Goal: Download file/media

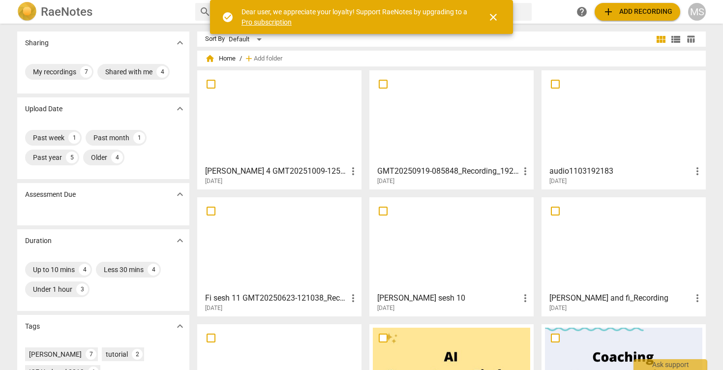
click at [262, 174] on h3 "[PERSON_NAME] 4 GMT20251009-125048_Recording_1920x1080" at bounding box center [276, 171] width 142 height 12
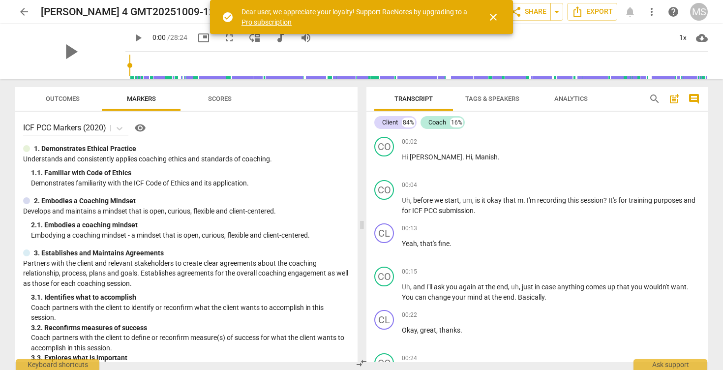
click at [672, 101] on span "post_add" at bounding box center [674, 99] width 12 height 12
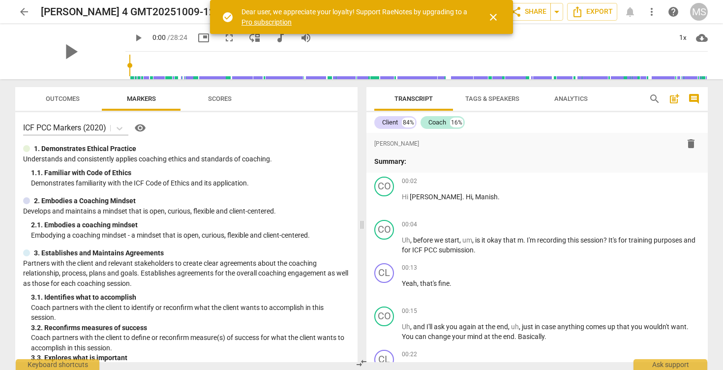
click at [640, 124] on div "Client 84% Coach 16%" at bounding box center [537, 122] width 326 height 17
click at [437, 98] on span "Transcript" at bounding box center [414, 98] width 62 height 13
click at [663, 46] on div "play_arrow 0:00 / 28:24 picture_in_picture fullscreen move_down audiotrack volu…" at bounding box center [416, 38] width 582 height 28
click at [706, 36] on span "cloud_download" at bounding box center [702, 38] width 12 height 12
click at [589, 48] on div at bounding box center [361, 185] width 723 height 370
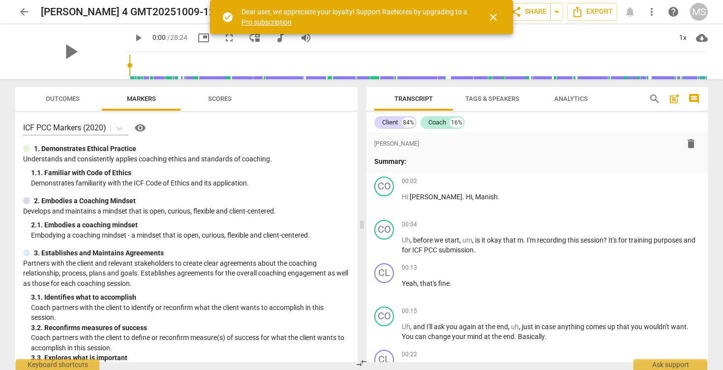
click at [197, 175] on div "1. 1. Familiar with Code of Ethics" at bounding box center [190, 173] width 319 height 10
click at [498, 103] on span "Tags & Speakers" at bounding box center [492, 98] width 78 height 13
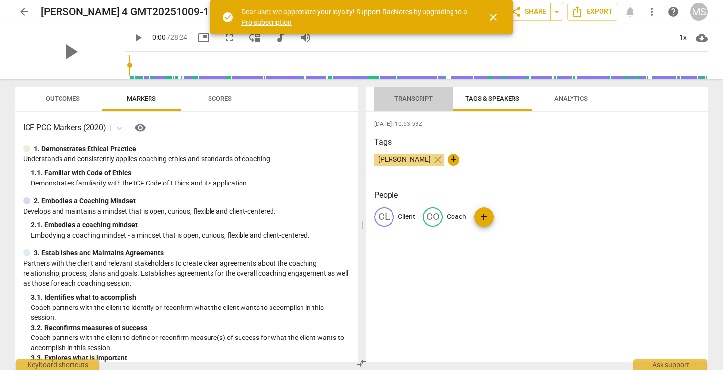
click at [422, 105] on button "Transcript" at bounding box center [413, 99] width 79 height 24
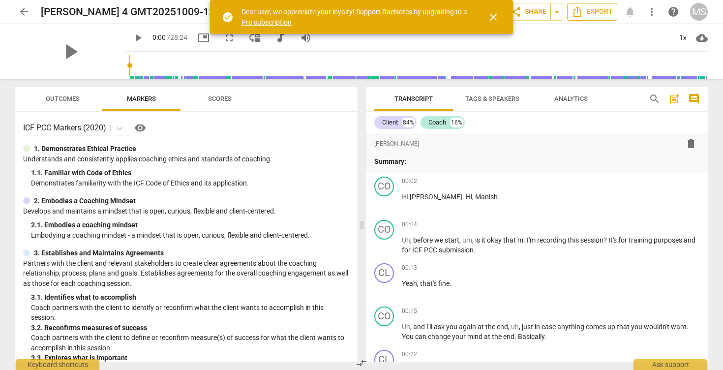
click at [588, 9] on span "Export" at bounding box center [591, 12] width 41 height 12
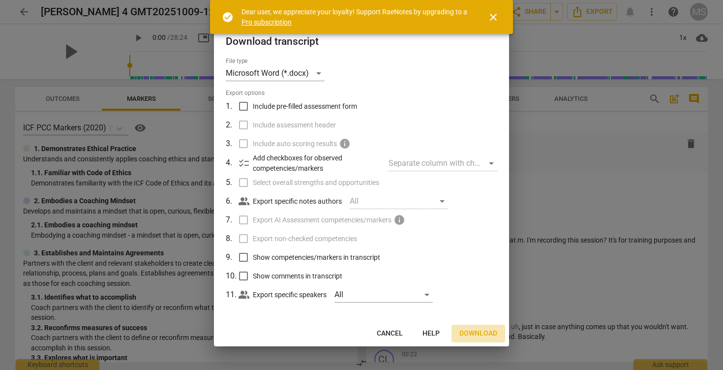
click at [485, 335] on span "Download" at bounding box center [478, 334] width 38 height 10
